Goal: Information Seeking & Learning: Learn about a topic

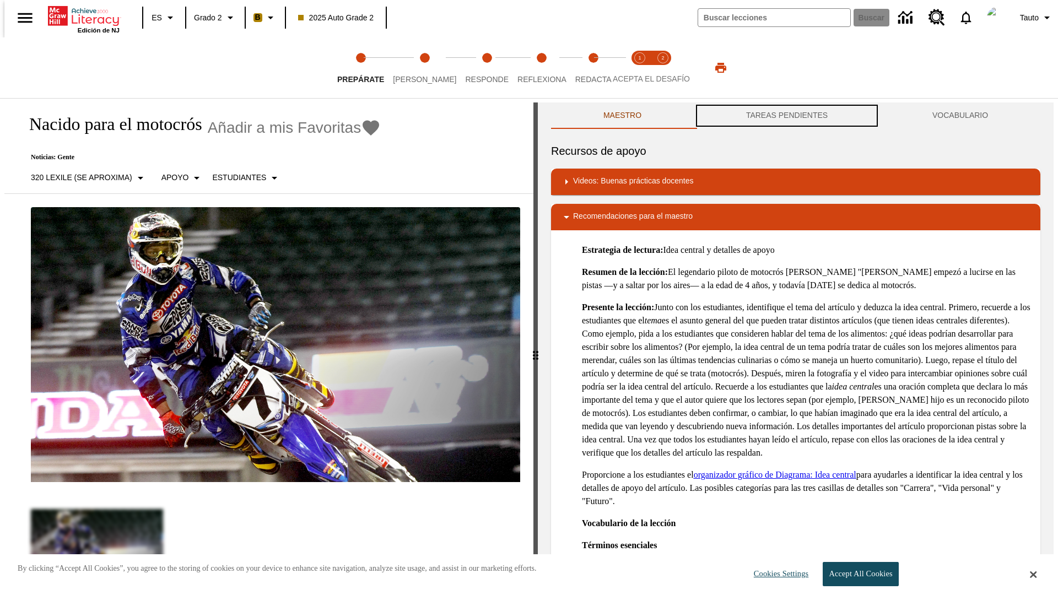
click at [787, 116] on button "TAREAS PENDIENTES" at bounding box center [787, 115] width 186 height 26
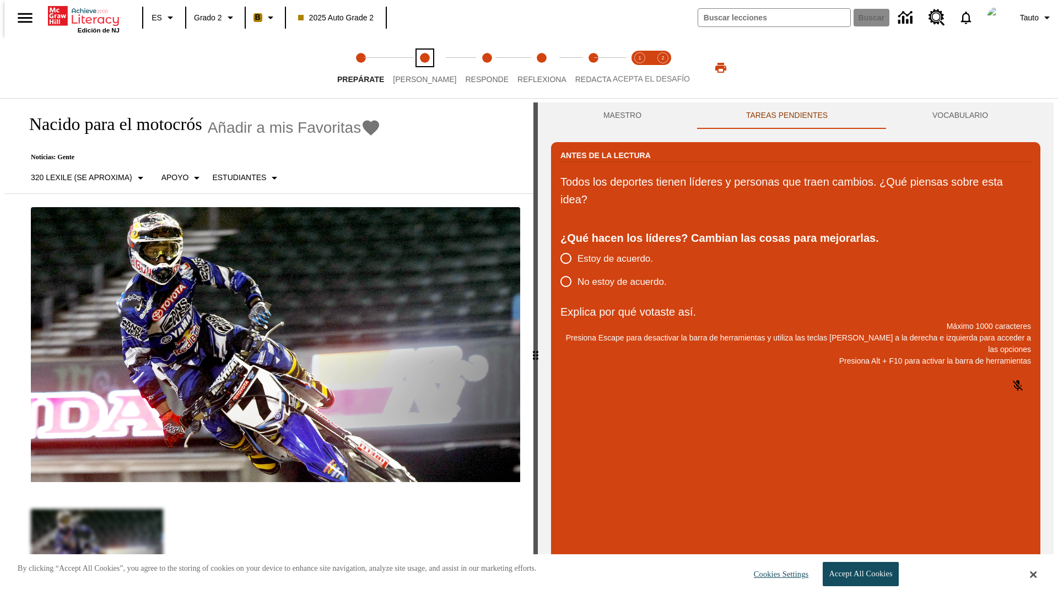
click at [415, 68] on span "[PERSON_NAME]" at bounding box center [424, 75] width 63 height 20
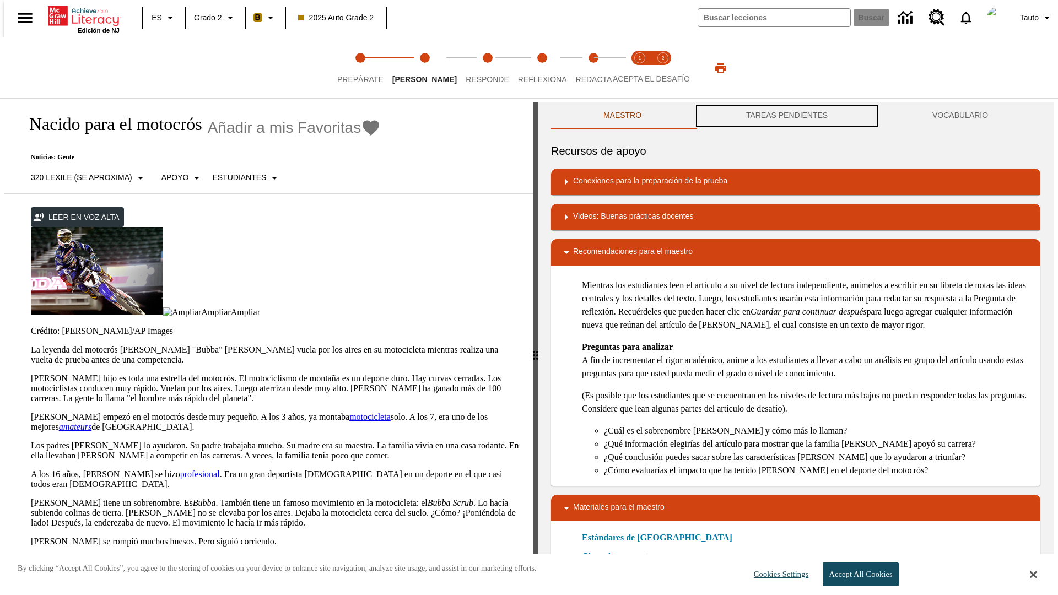
scroll to position [1, 0]
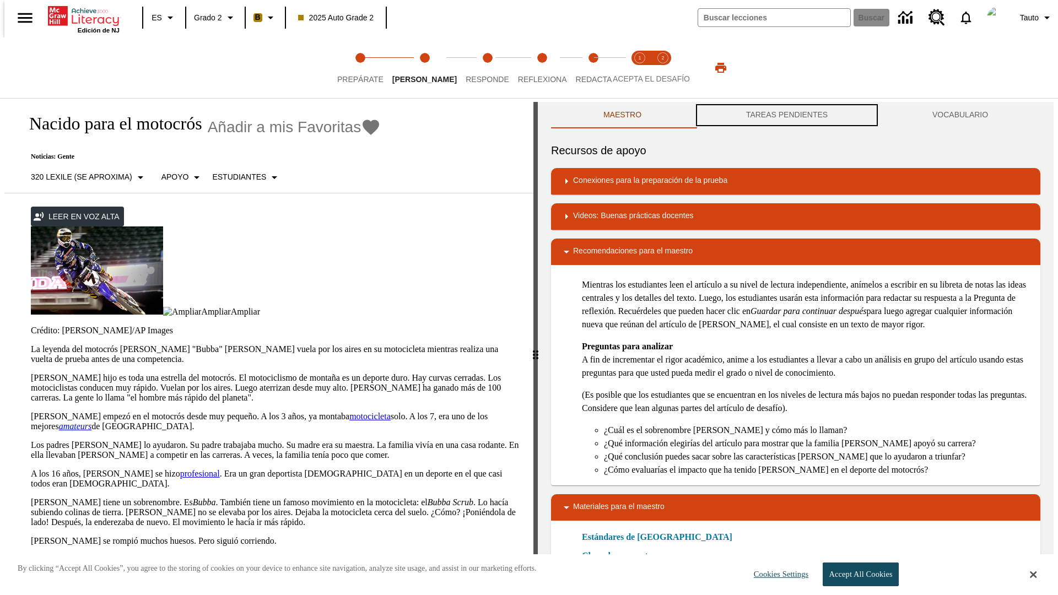
click at [787, 116] on button "TAREAS PENDIENTES" at bounding box center [787, 115] width 186 height 26
